Goal: Information Seeking & Learning: Learn about a topic

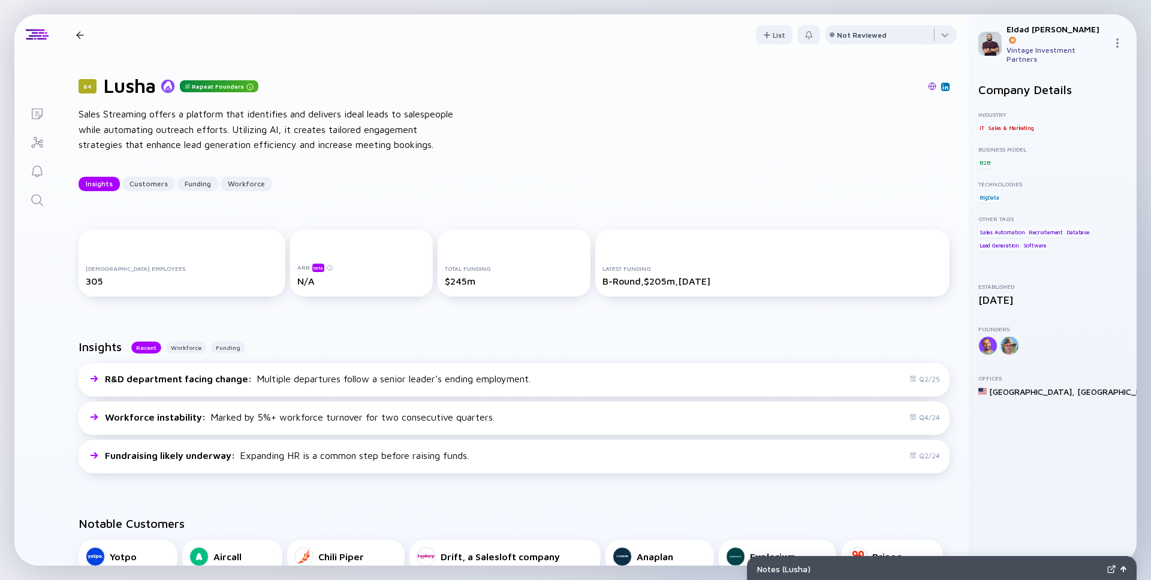
click at [80, 32] on div at bounding box center [80, 35] width 8 height 8
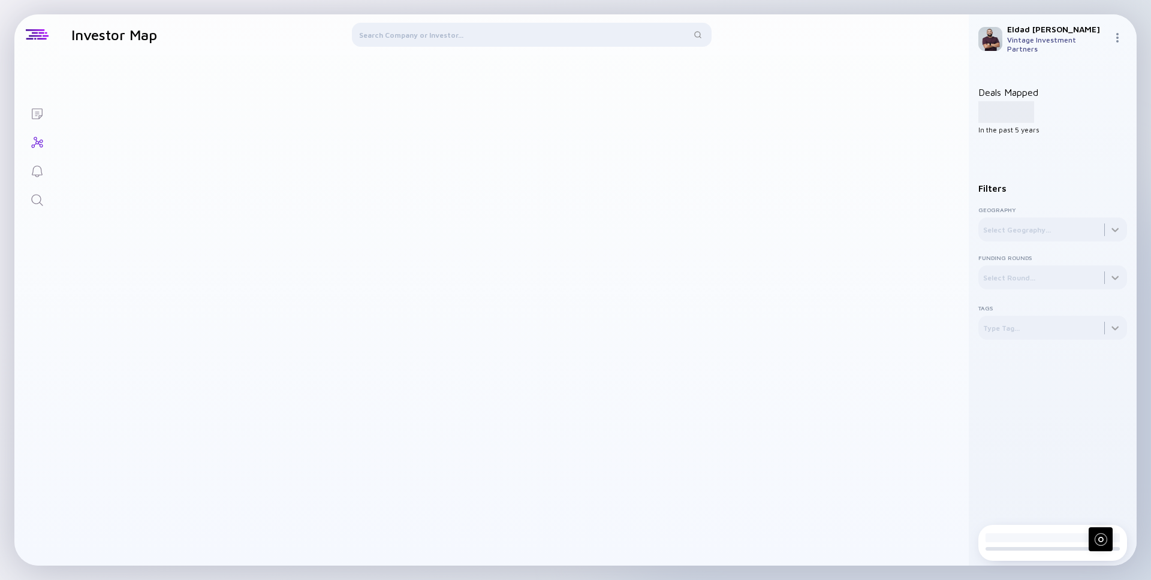
click at [482, 29] on div at bounding box center [532, 37] width 360 height 29
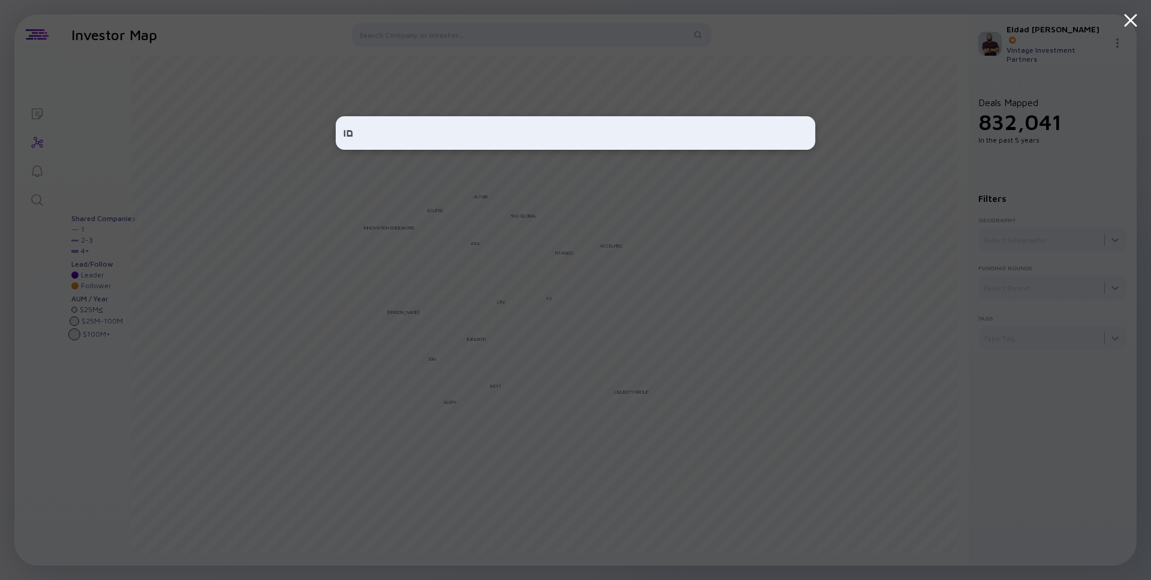
type input "ם"
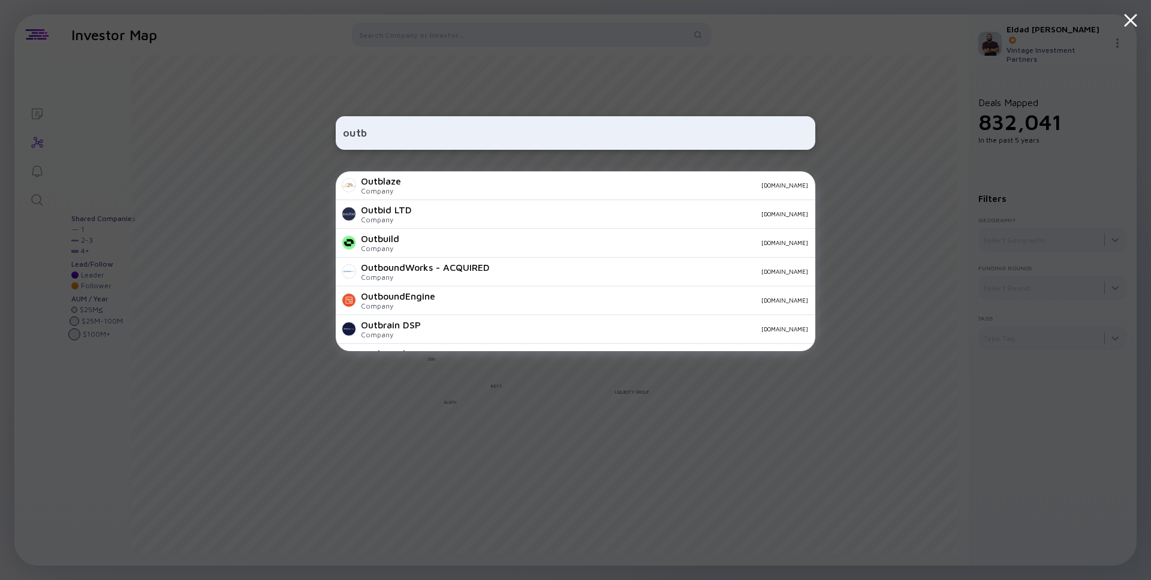
type input "outb"
click at [453, 47] on div "outb Outblaze Company [DOMAIN_NAME] Outbid LTD Company [DOMAIN_NAME] Outbuild C…" at bounding box center [575, 290] width 479 height 580
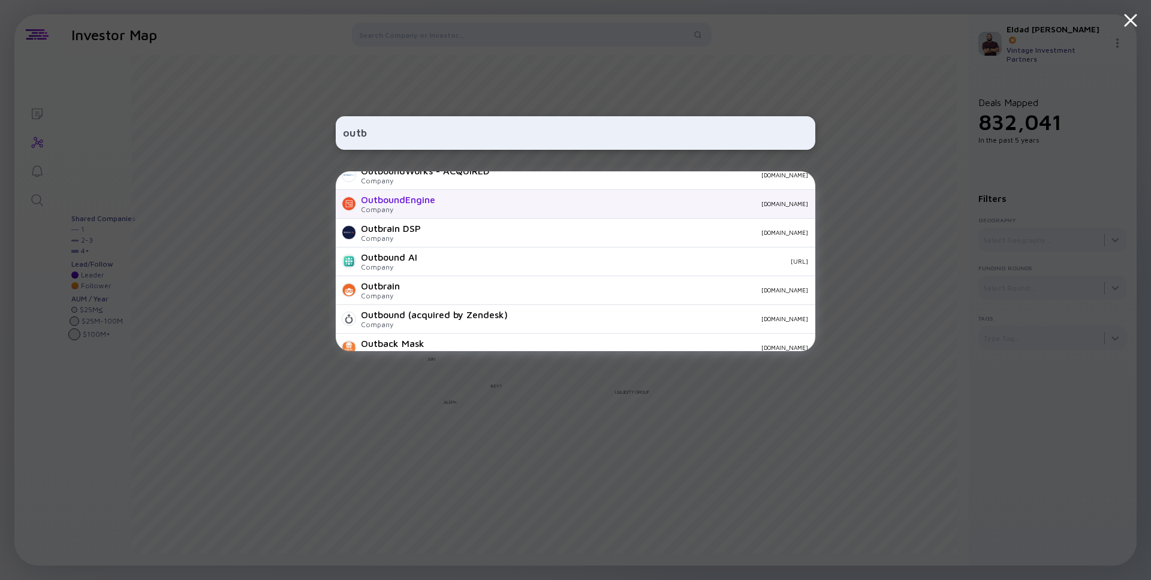
scroll to position [101, 0]
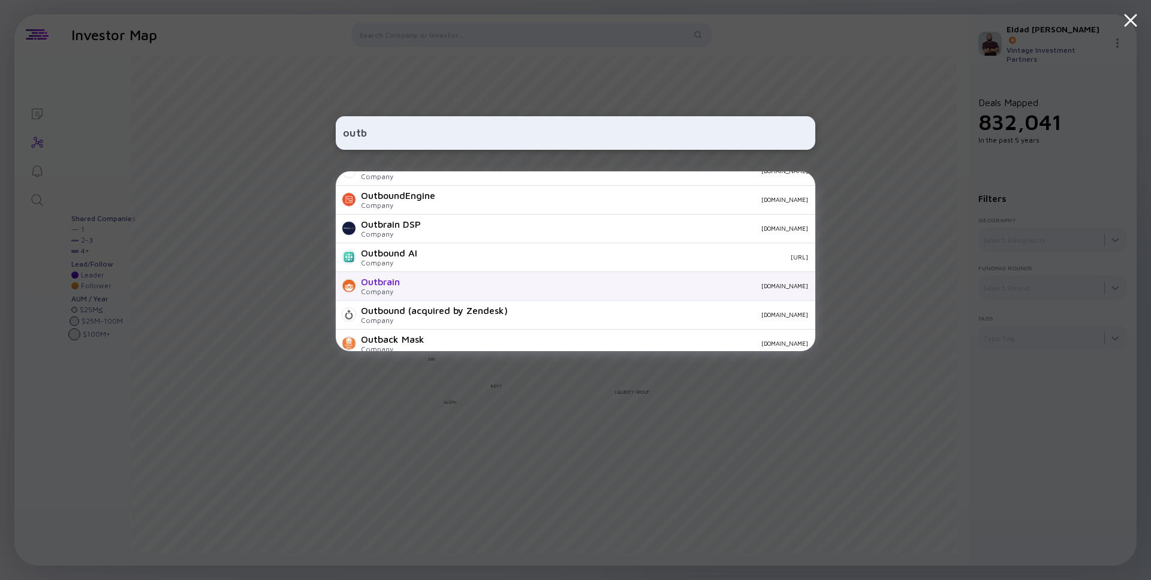
click at [396, 283] on div "Outbrain" at bounding box center [380, 281] width 39 height 11
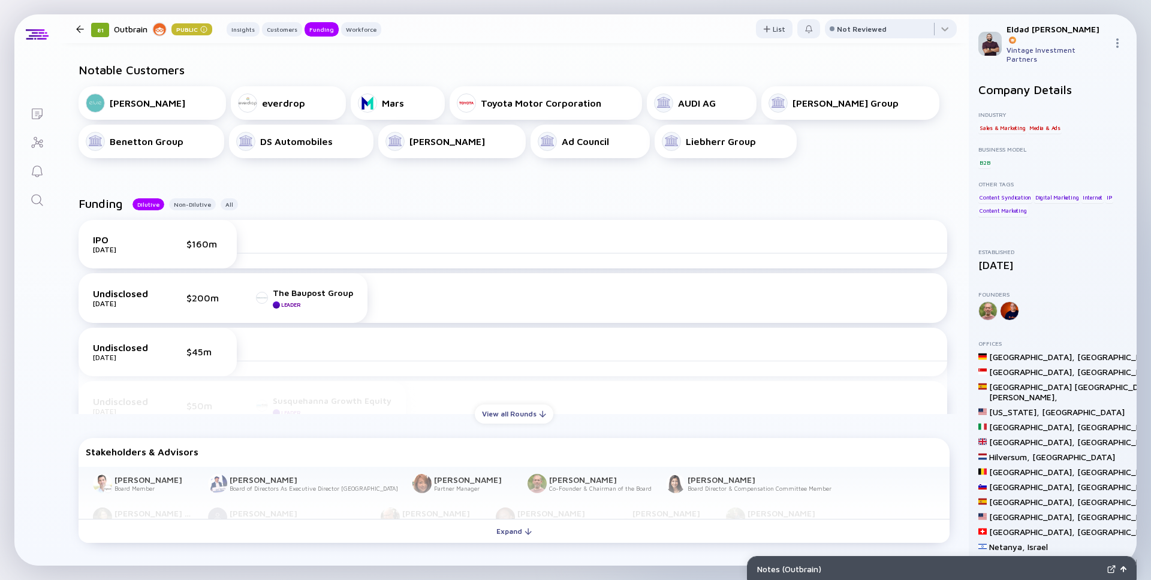
scroll to position [475, 0]
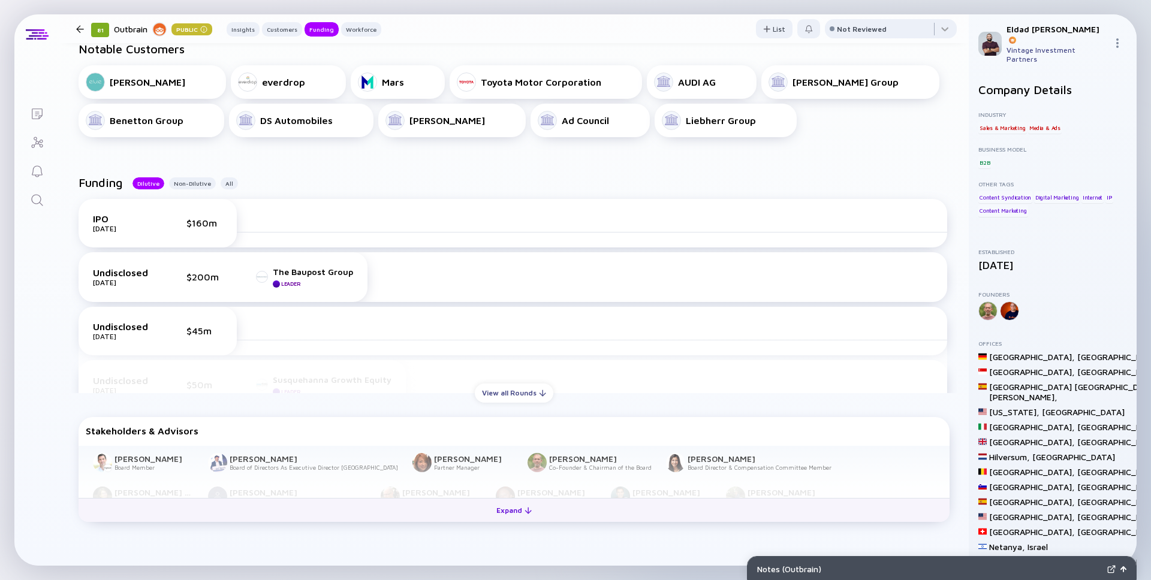
click at [515, 516] on div "Expand" at bounding box center [514, 510] width 50 height 19
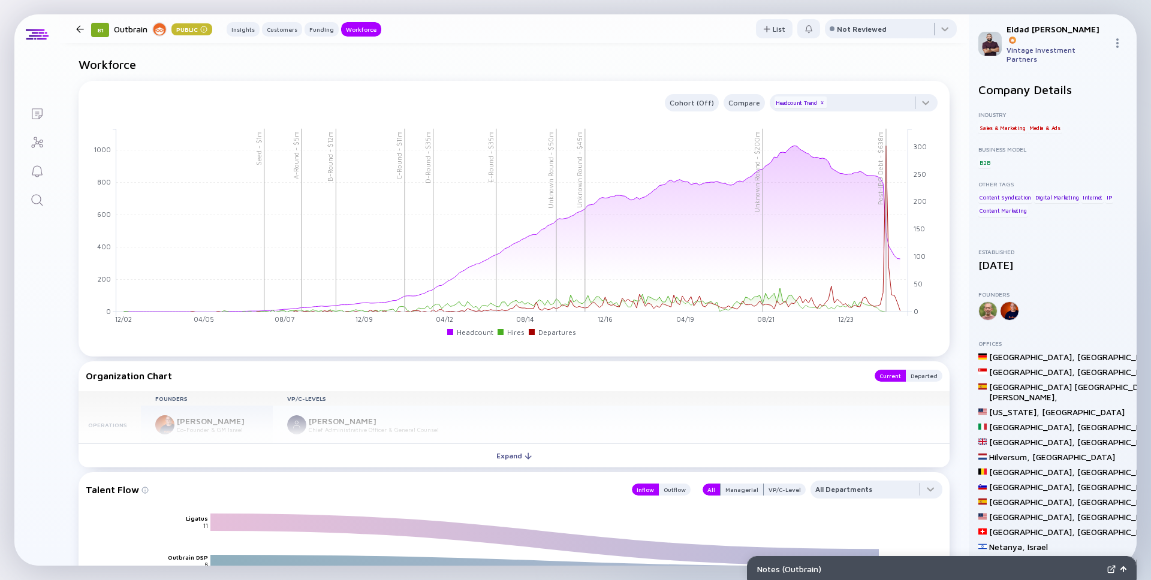
scroll to position [1611, 0]
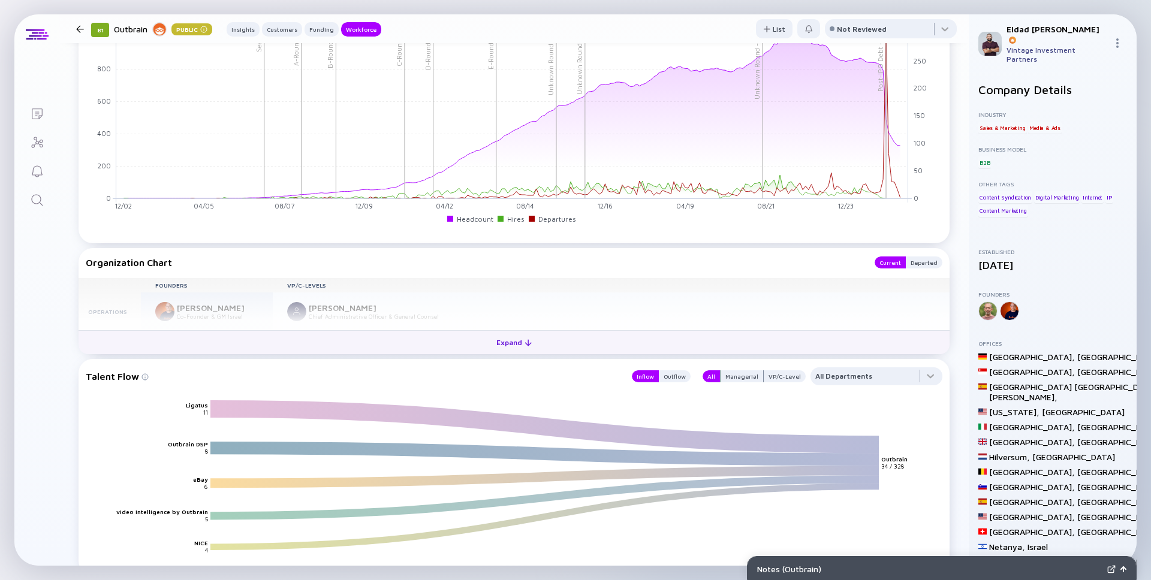
click at [518, 333] on div "Expand" at bounding box center [514, 342] width 50 height 19
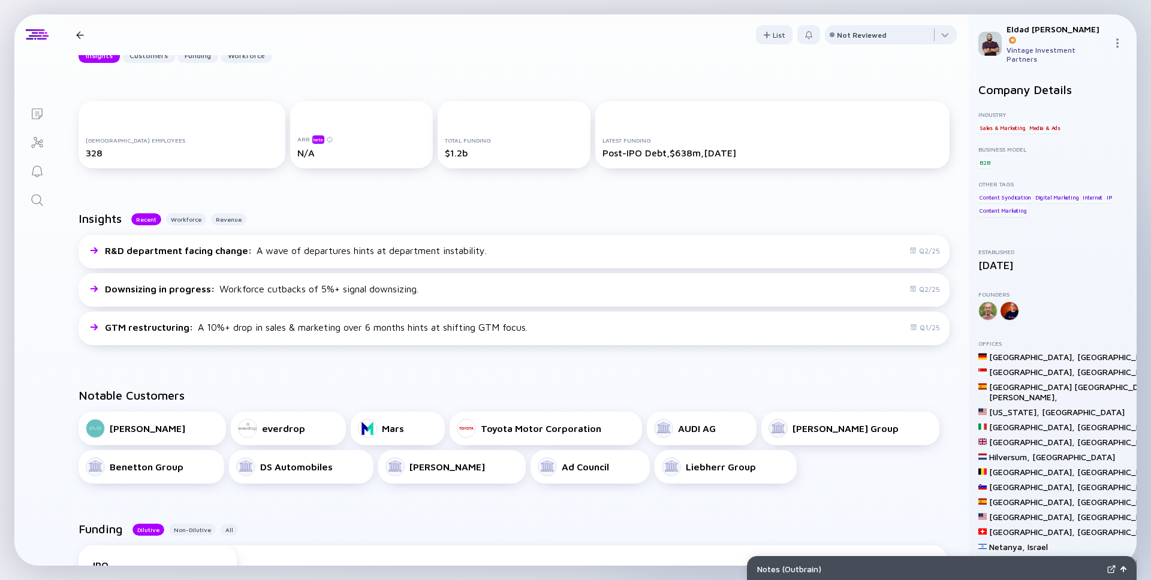
scroll to position [0, 0]
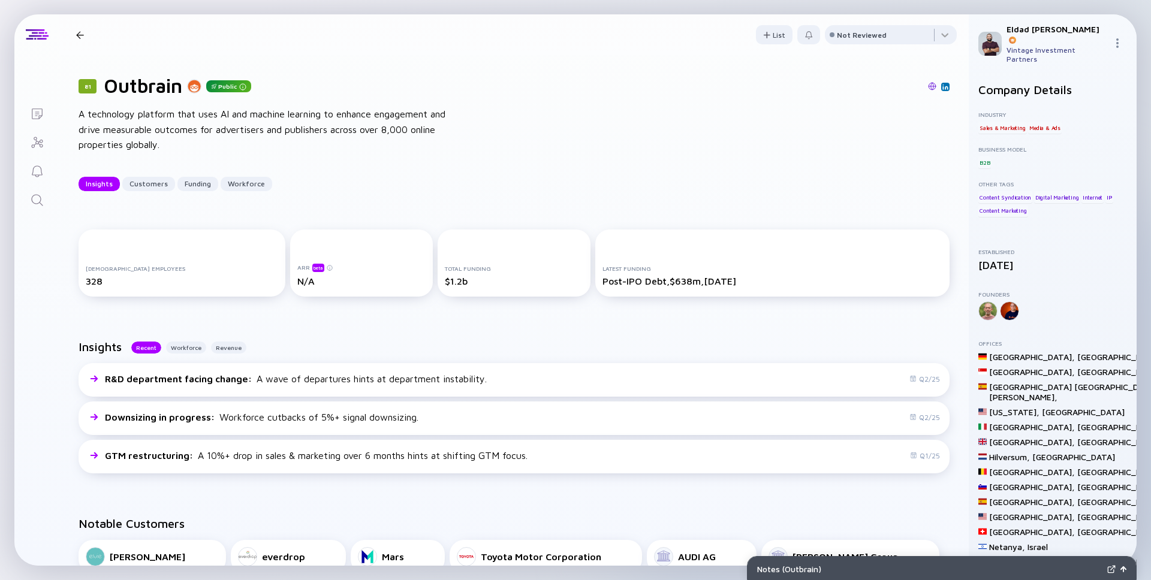
click at [86, 37] on div at bounding box center [79, 35] width 17 height 8
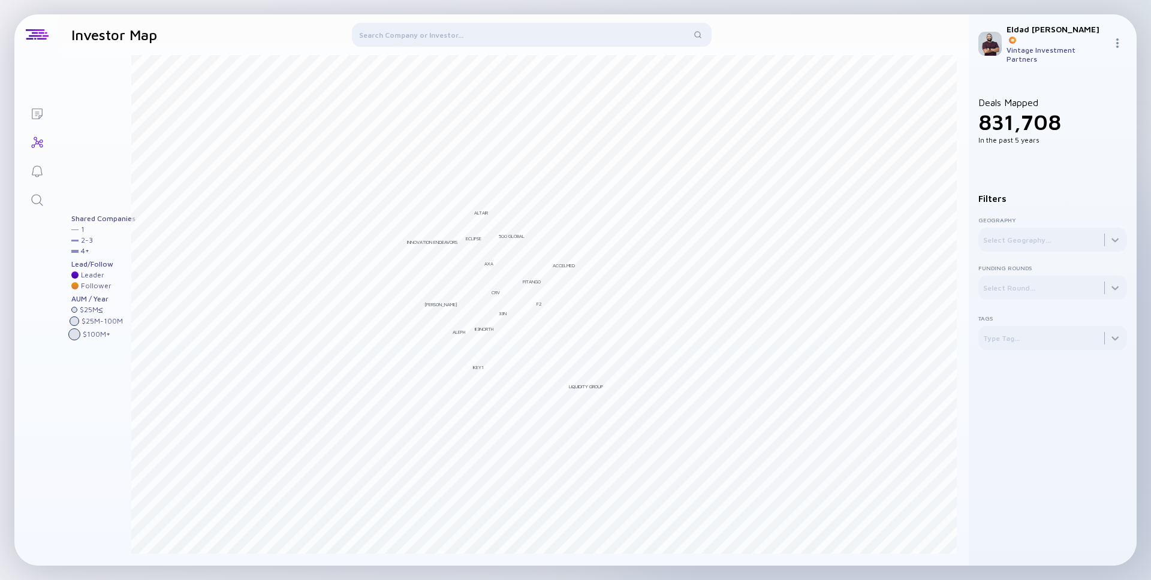
click at [602, 37] on div at bounding box center [532, 37] width 360 height 29
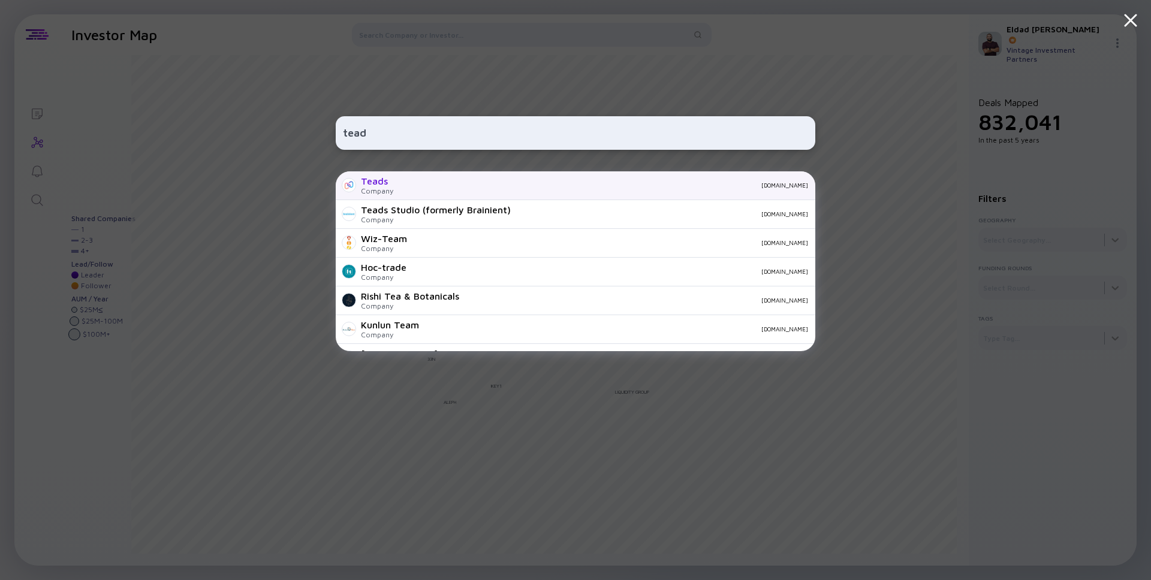
type input "tead"
click at [383, 184] on div "Teads" at bounding box center [377, 181] width 32 height 11
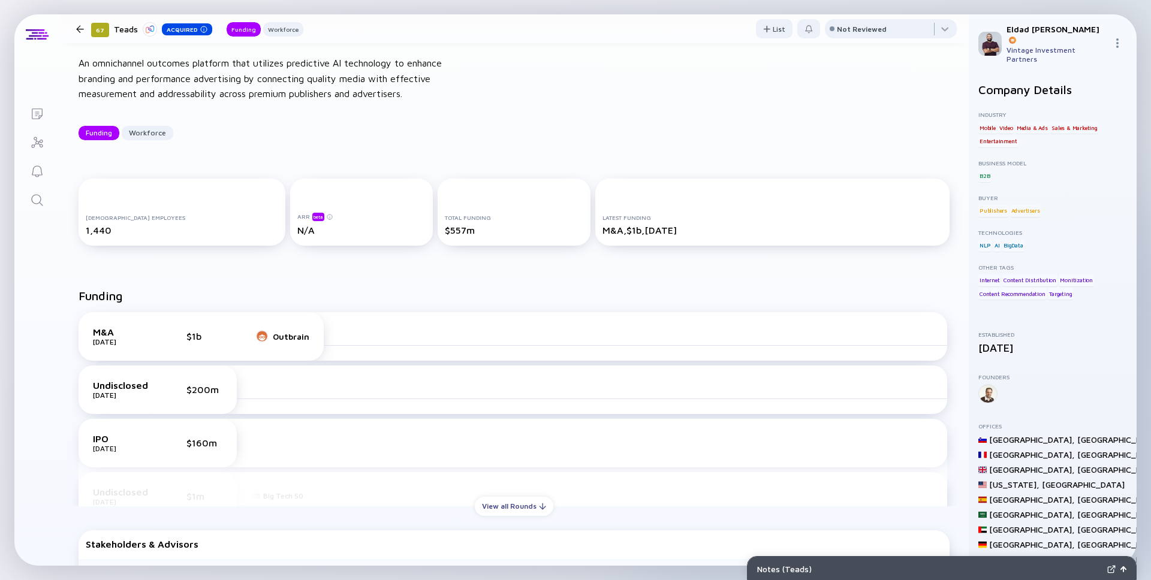
scroll to position [55, 0]
